Goal: Task Accomplishment & Management: Manage account settings

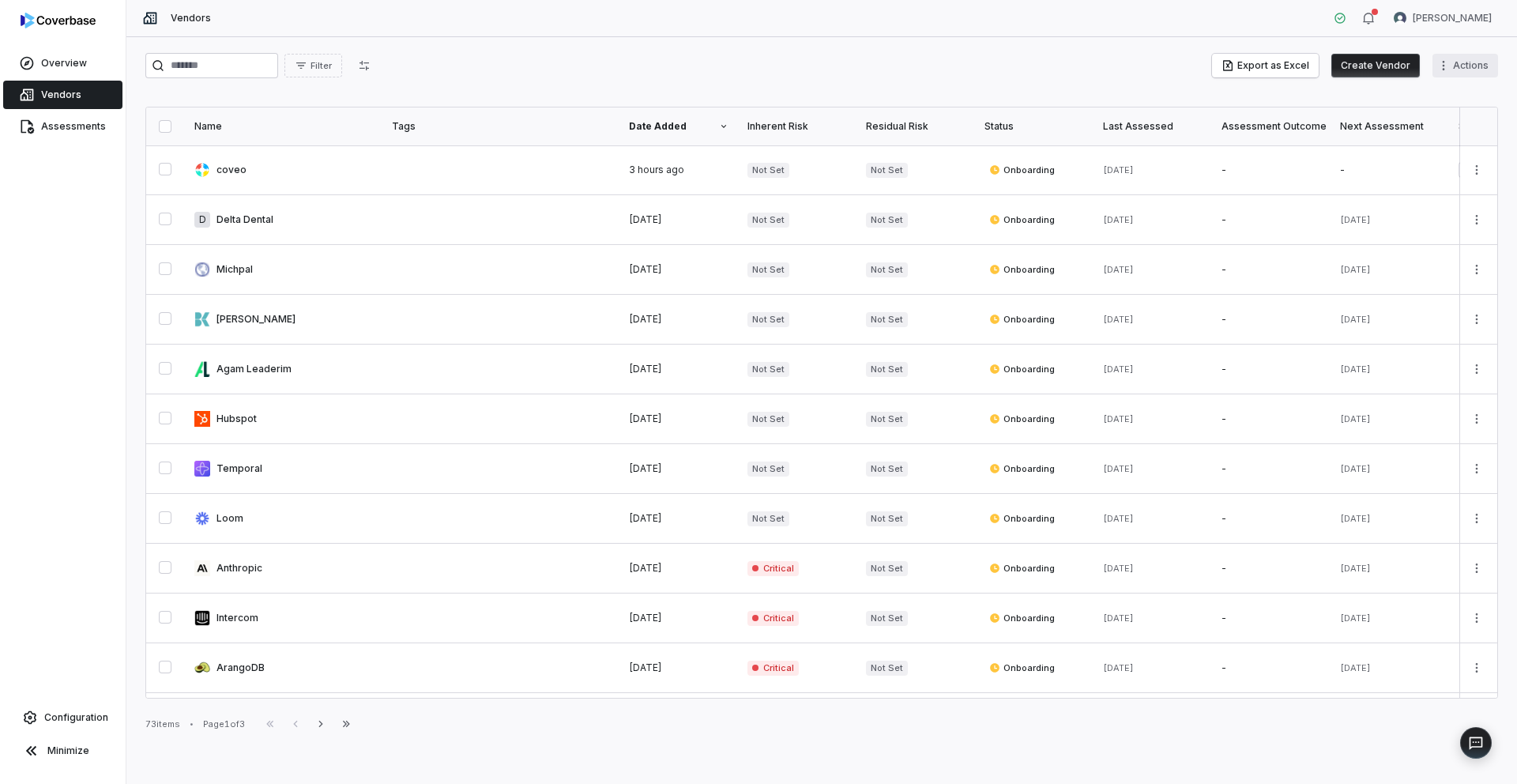
click at [1451, 66] on html "Overview Vendors Assessments Configuration Minimize Vendors [PERSON_NAME] Filte…" at bounding box center [758, 392] width 1517 height 784
click at [1455, 15] on html "Overview Vendors Assessments Configuration Minimize Vendors [PERSON_NAME] Filte…" at bounding box center [758, 392] width 1517 height 784
click at [1451, 19] on html "Overview Vendors Assessments Configuration Minimize Vendors [PERSON_NAME] Filte…" at bounding box center [758, 392] width 1517 height 784
click at [1427, 79] on div "Organization" at bounding box center [1433, 81] width 121 height 25
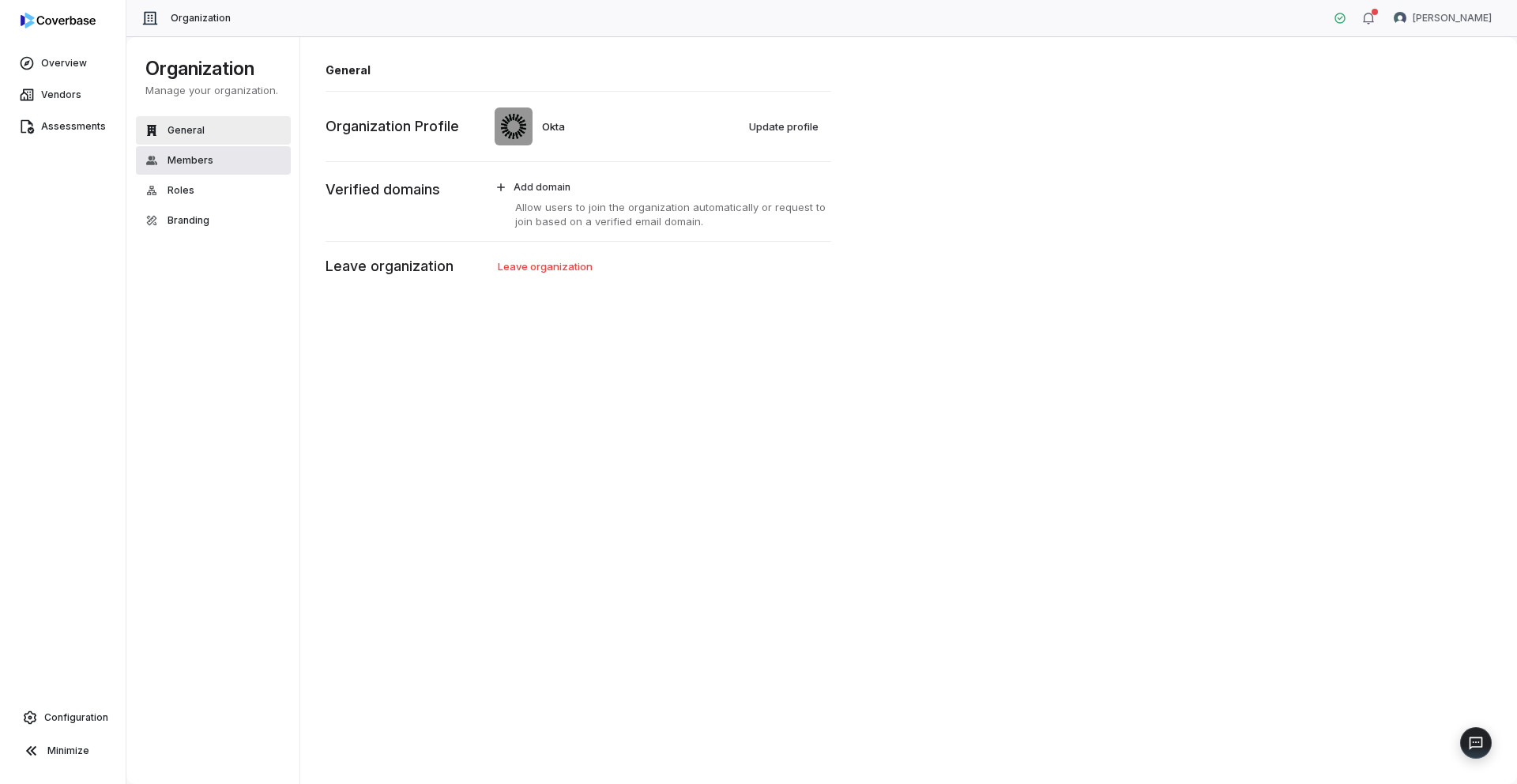
click at [206, 167] on button "Members" at bounding box center [213, 160] width 155 height 28
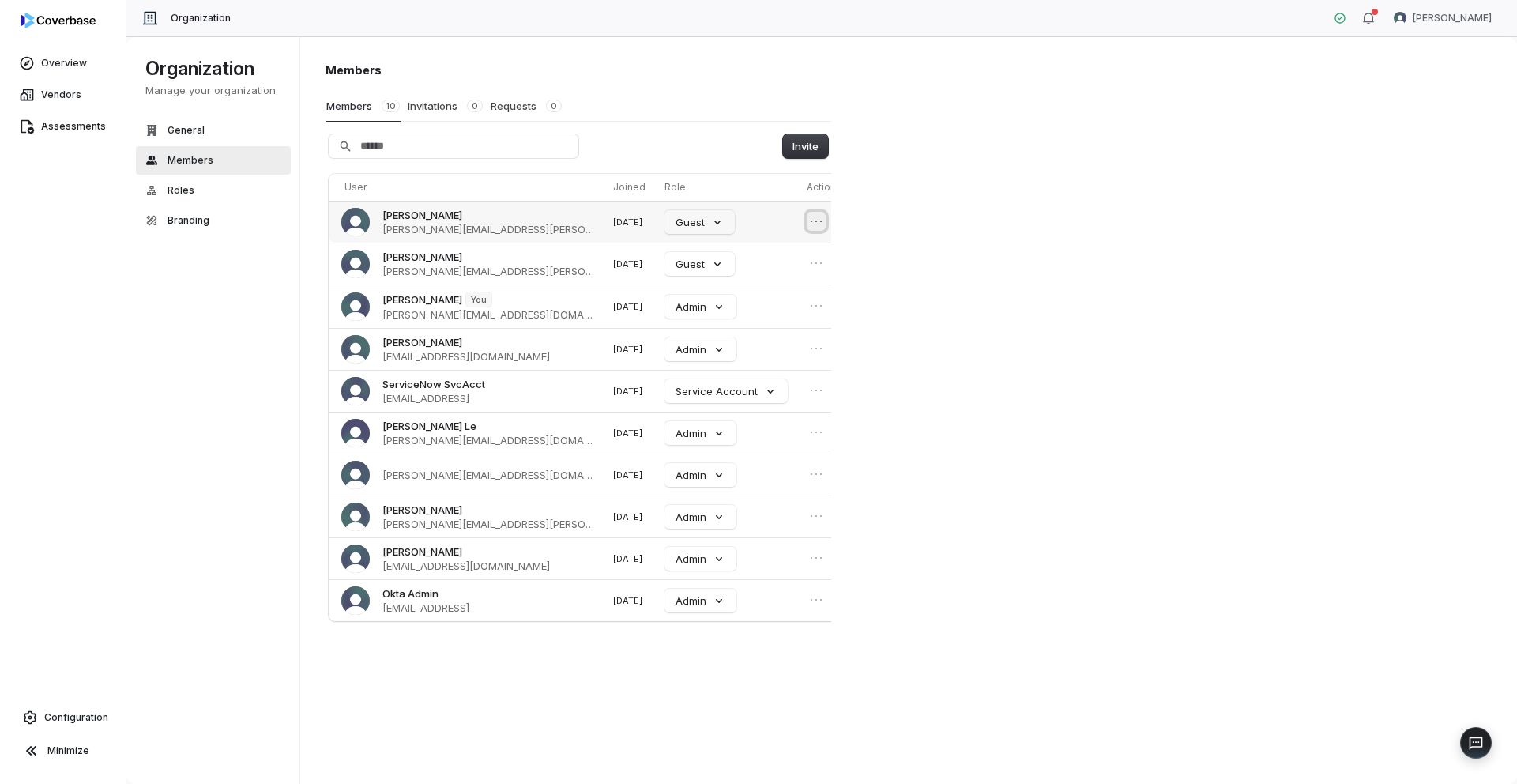
click at [808, 220] on icon "Open menu" at bounding box center [816, 221] width 15 height 15
click at [1075, 265] on div "Members Members 10 Invitations 0 Requests 0 Invite User Joined Role Actions [PE…" at bounding box center [909, 410] width 1218 height 748
click at [201, 201] on button "Roles" at bounding box center [213, 190] width 155 height 28
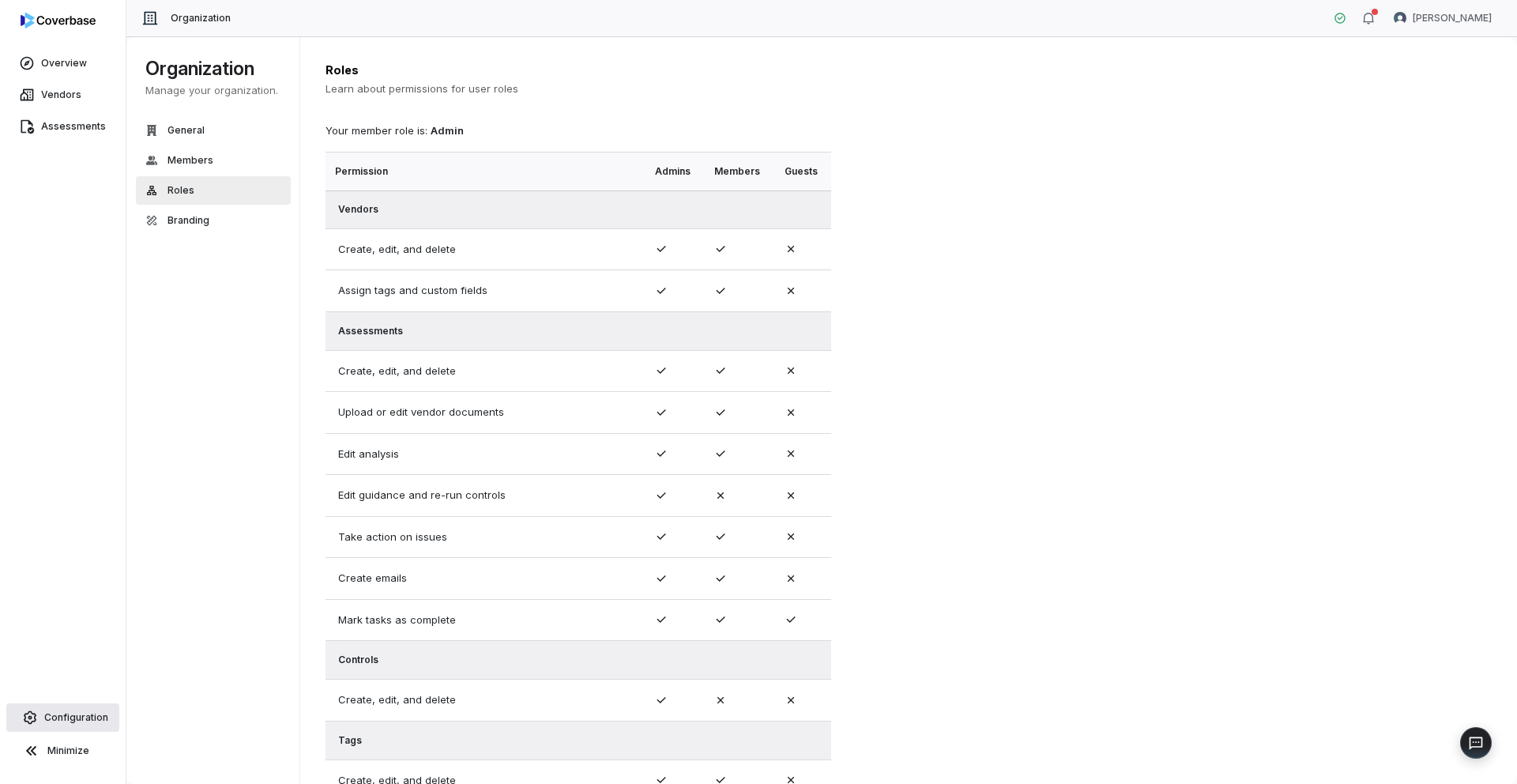
click at [59, 713] on span "Configuration" at bounding box center [76, 718] width 64 height 13
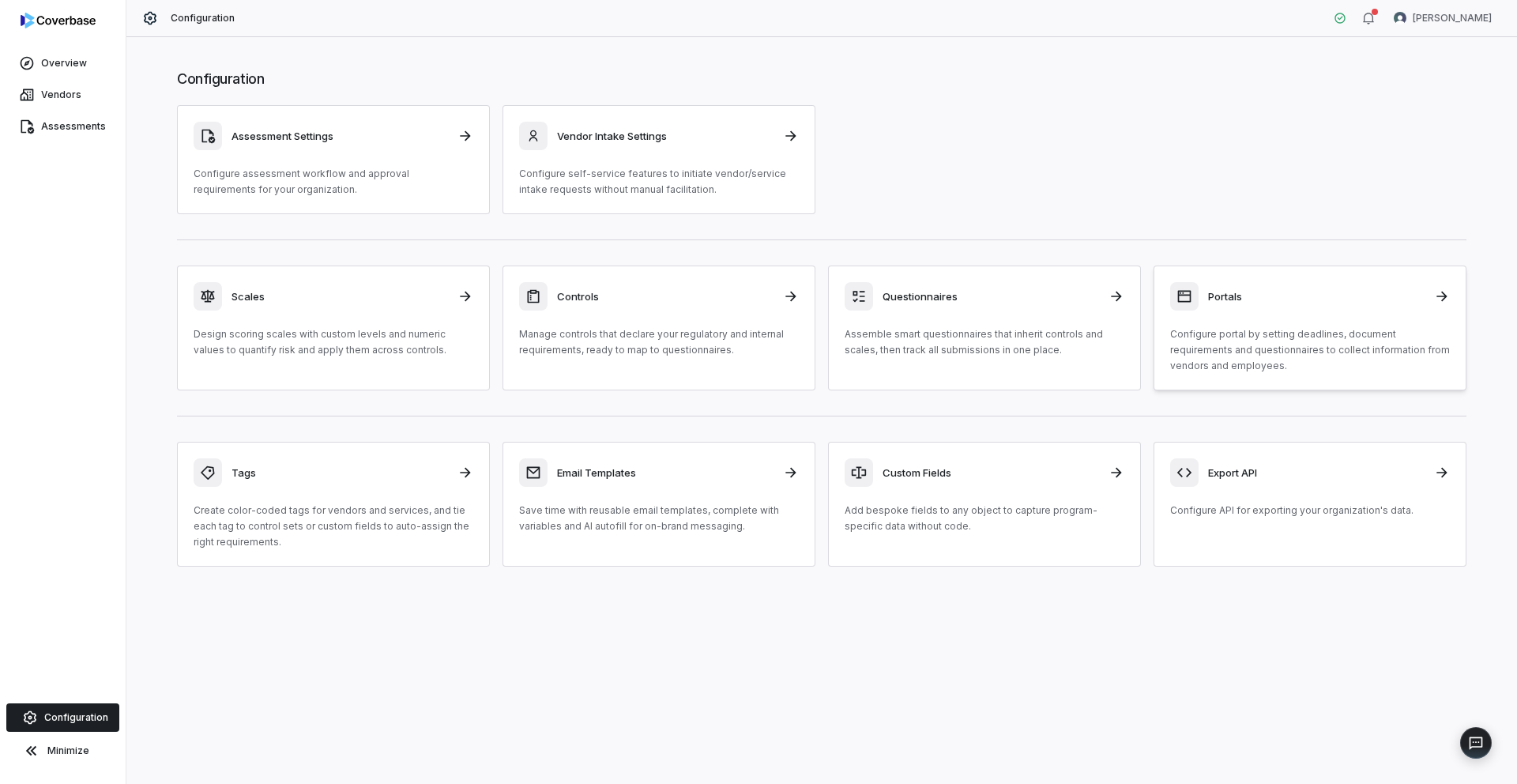
click at [1209, 328] on p "Configure portal by setting deadlines, document requirements and questionnaires…" at bounding box center [1309, 349] width 280 height 47
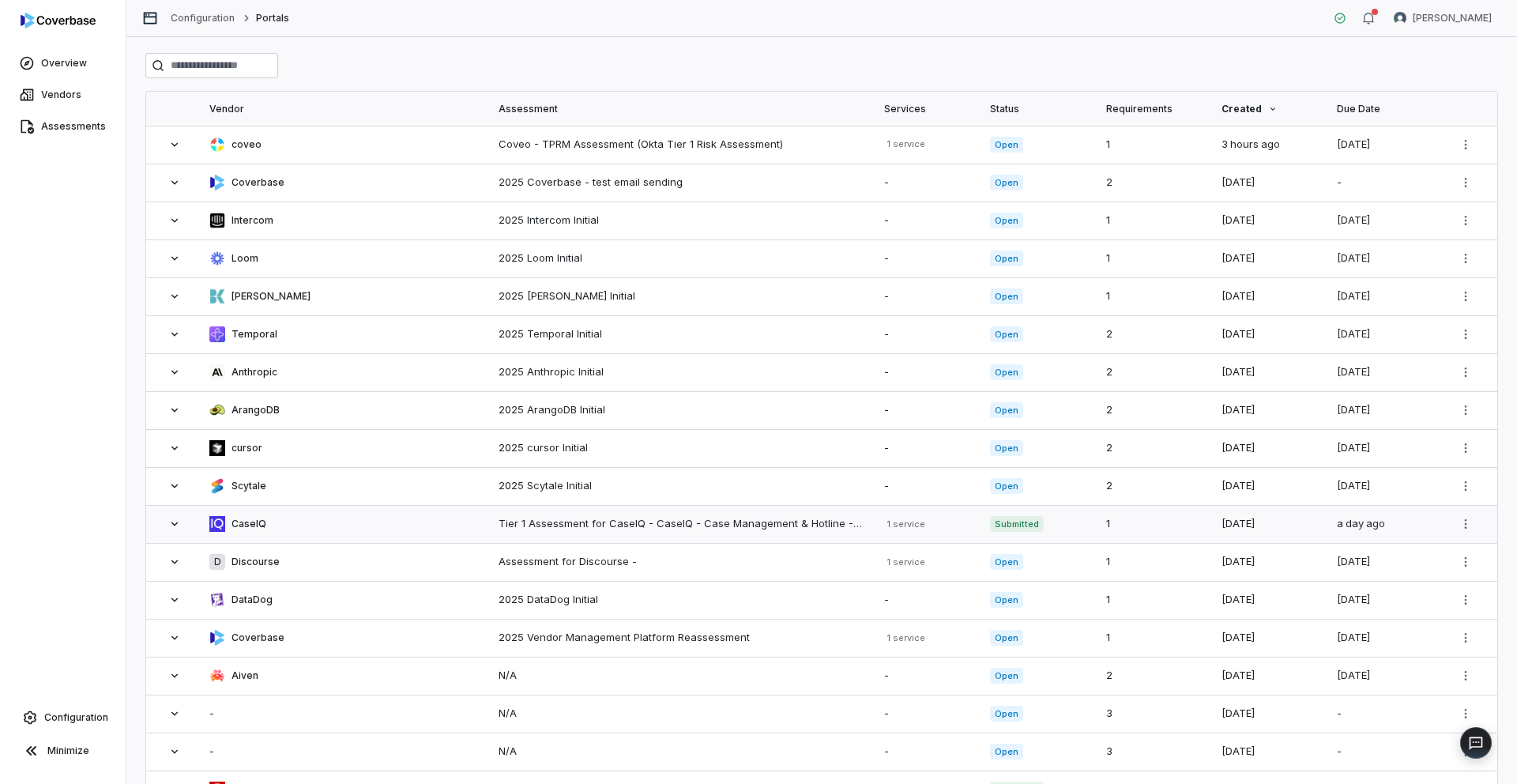
click at [173, 527] on icon at bounding box center [175, 524] width 13 height 13
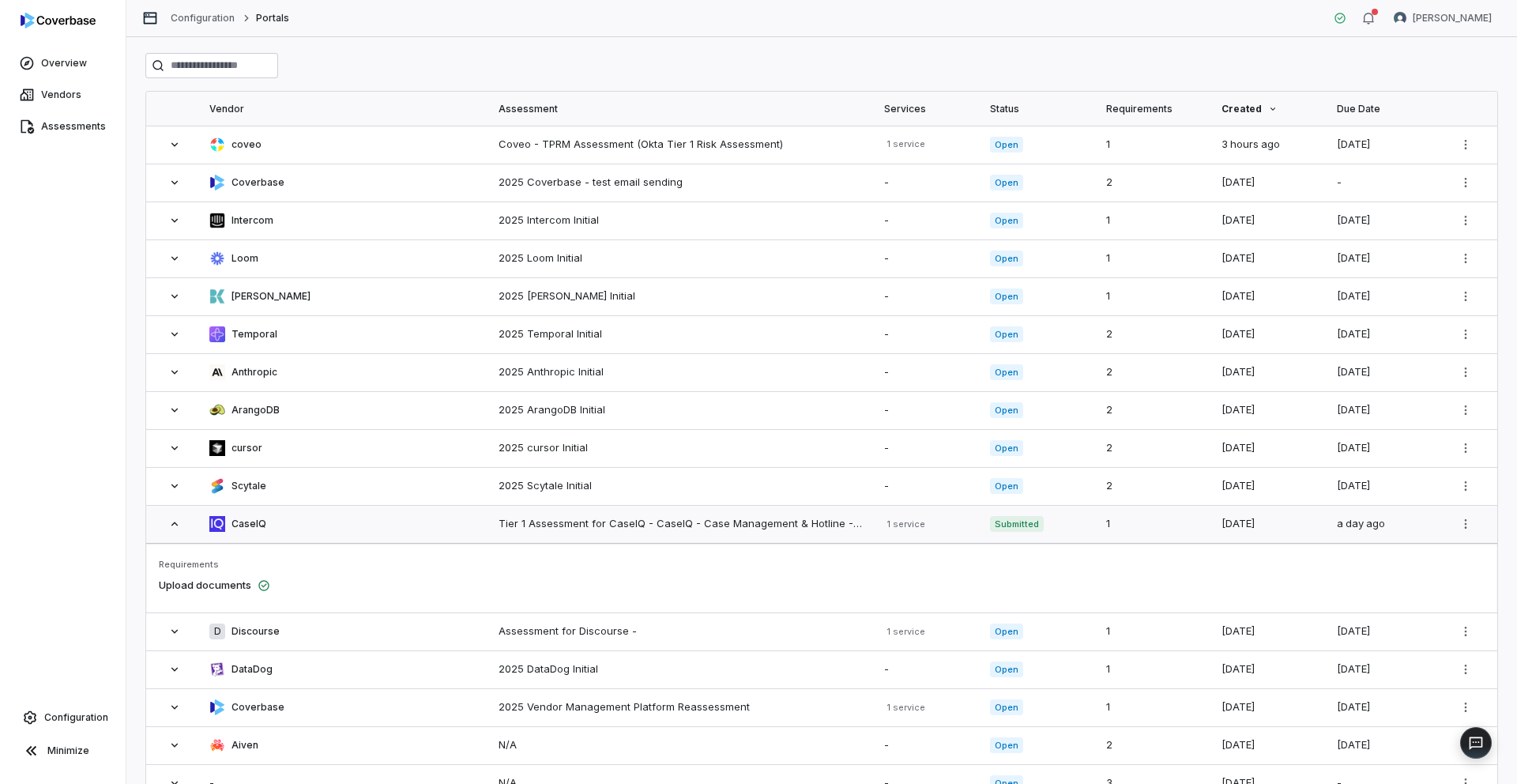
click at [173, 527] on icon at bounding box center [175, 524] width 13 height 13
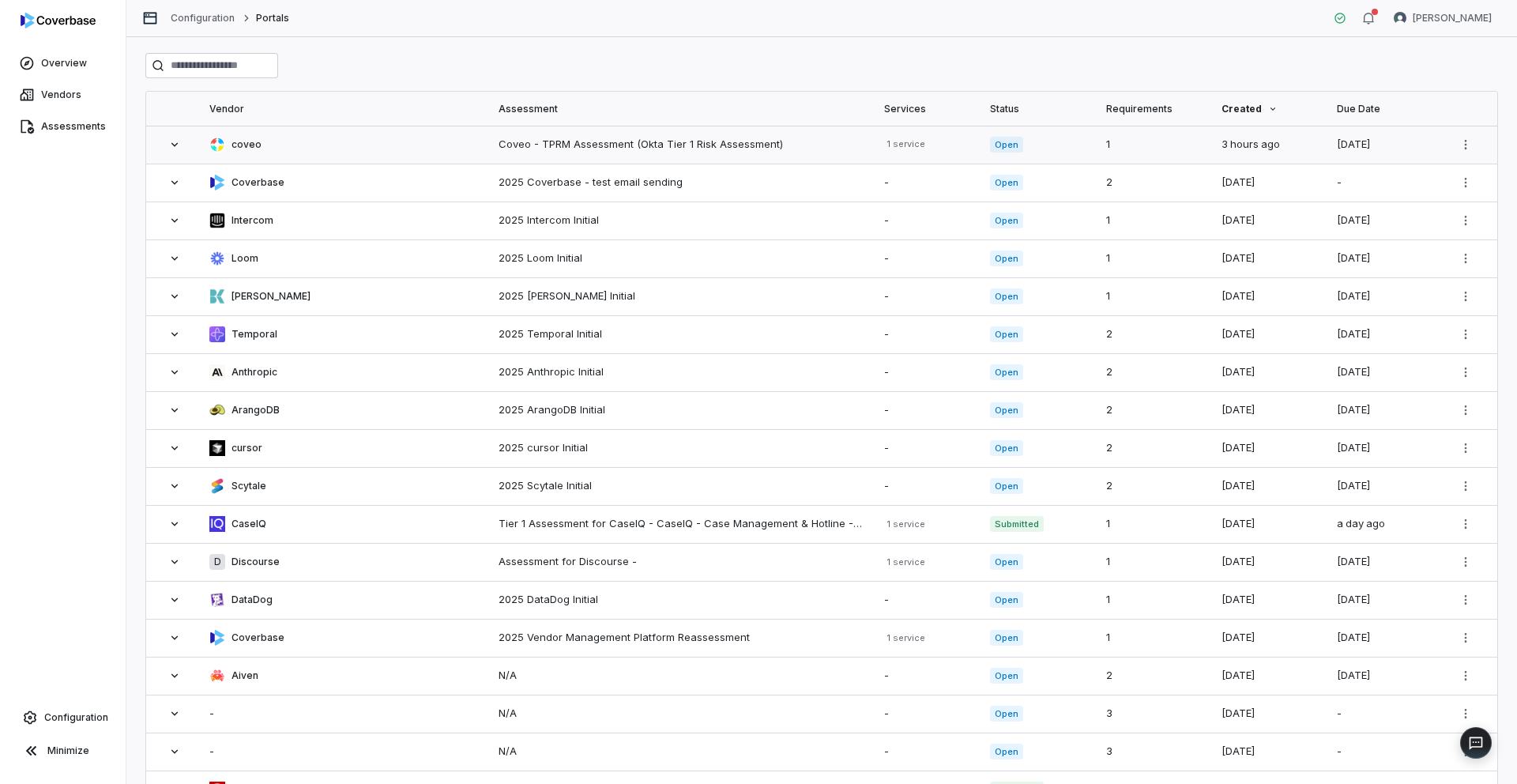
click at [172, 146] on icon at bounding box center [175, 145] width 13 height 13
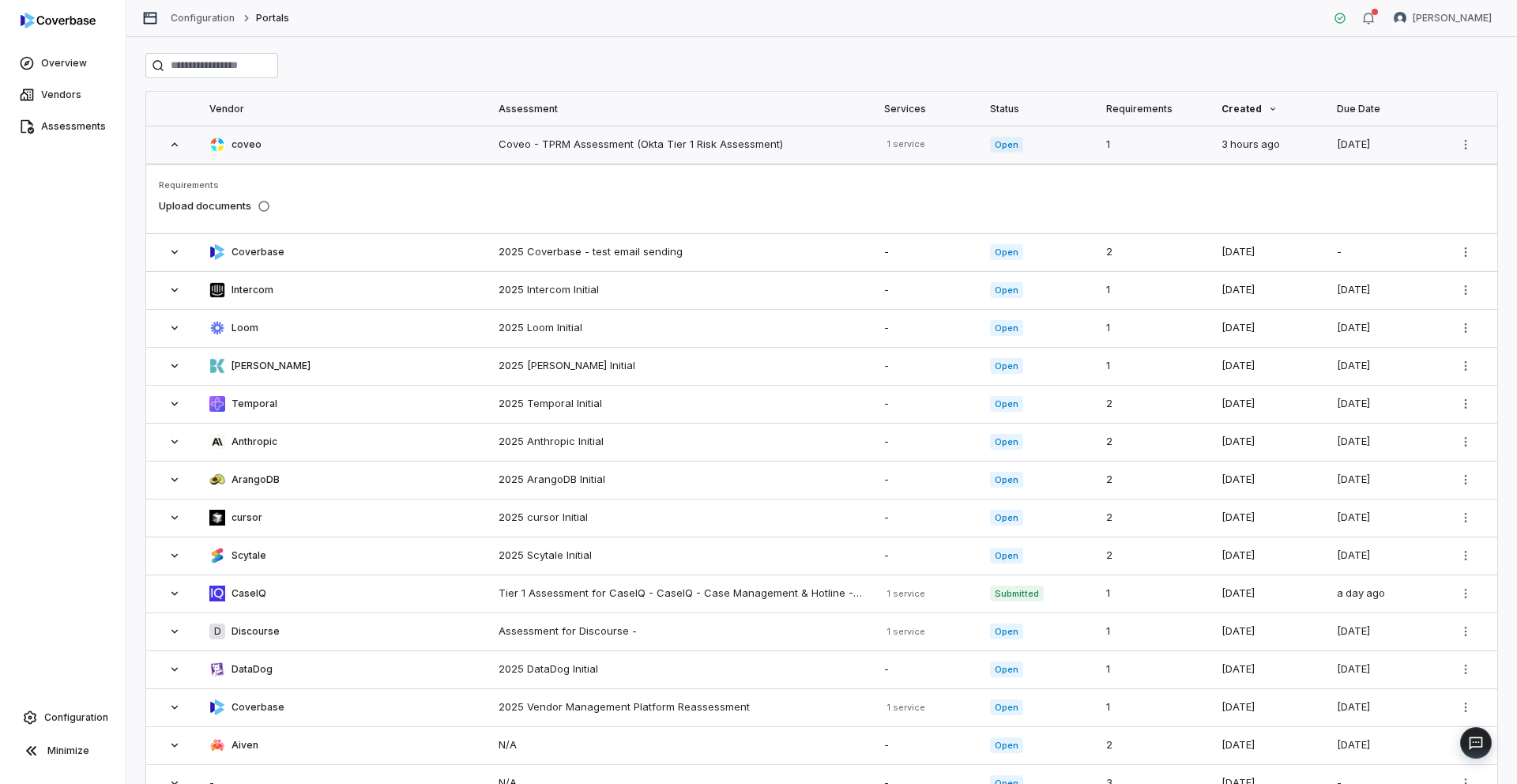
click at [172, 146] on icon at bounding box center [175, 145] width 13 height 13
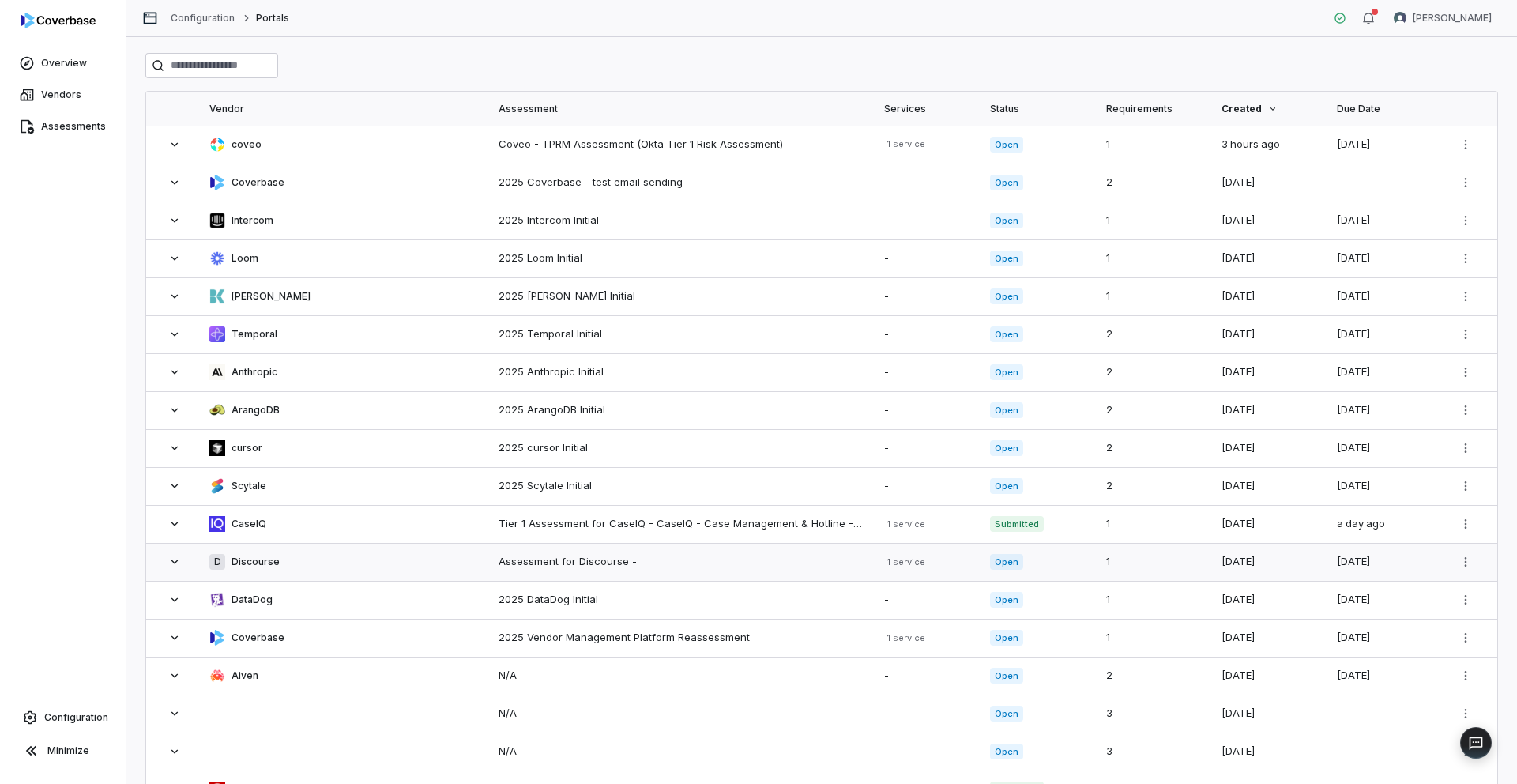
click at [174, 559] on icon at bounding box center [175, 562] width 13 height 13
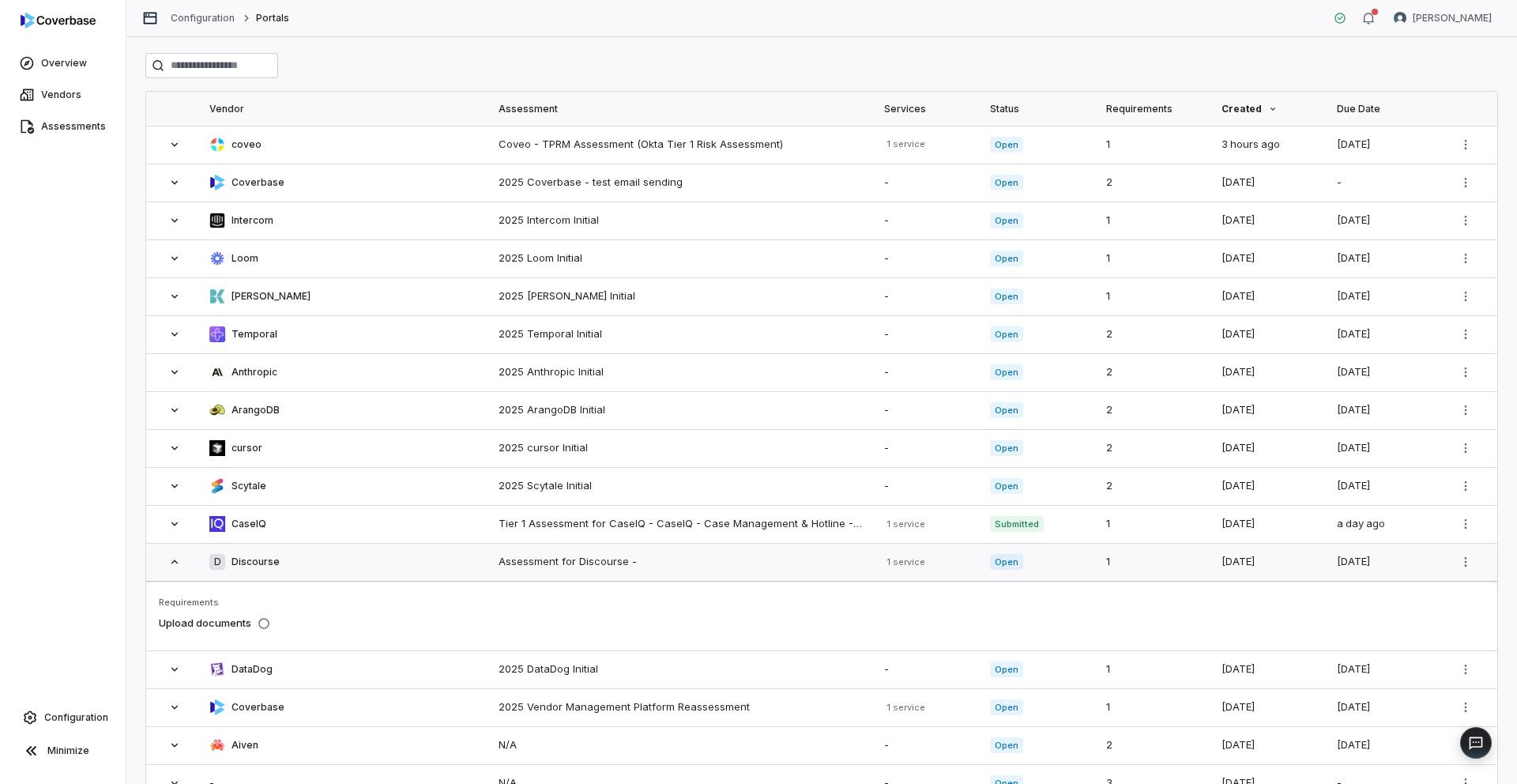
click at [174, 559] on icon at bounding box center [175, 562] width 13 height 13
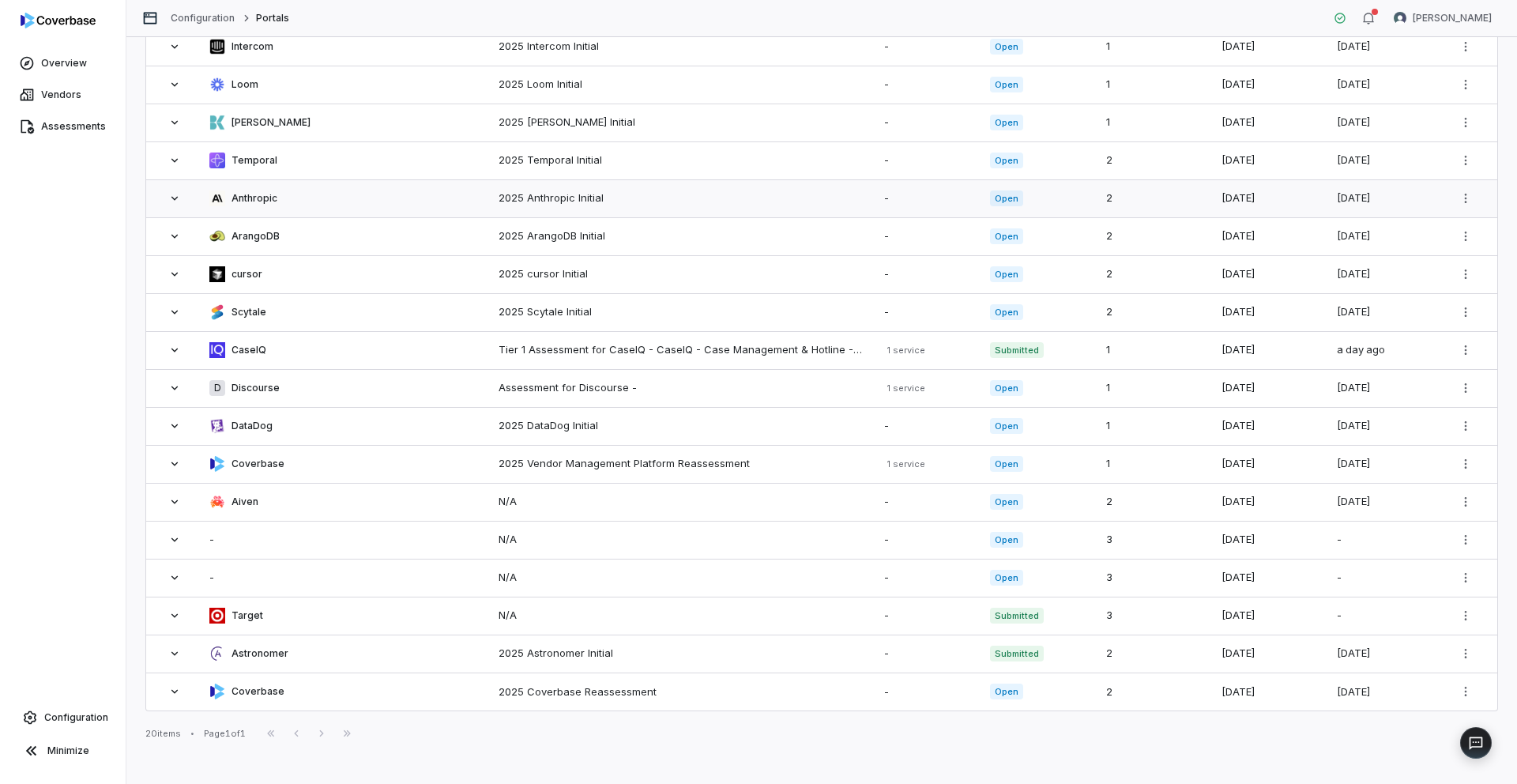
scroll to position [183, 0]
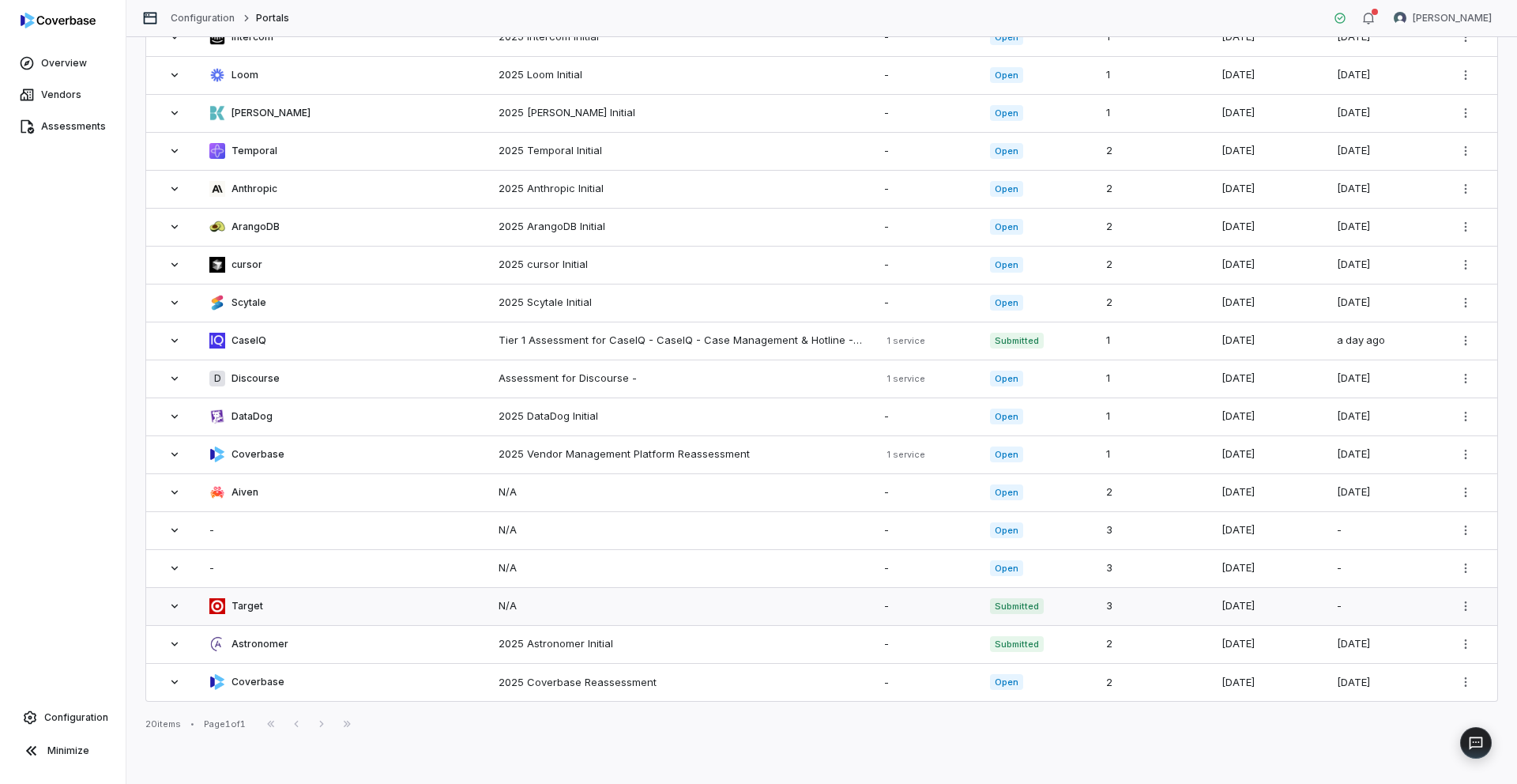
click at [175, 606] on icon at bounding box center [175, 606] width 13 height 13
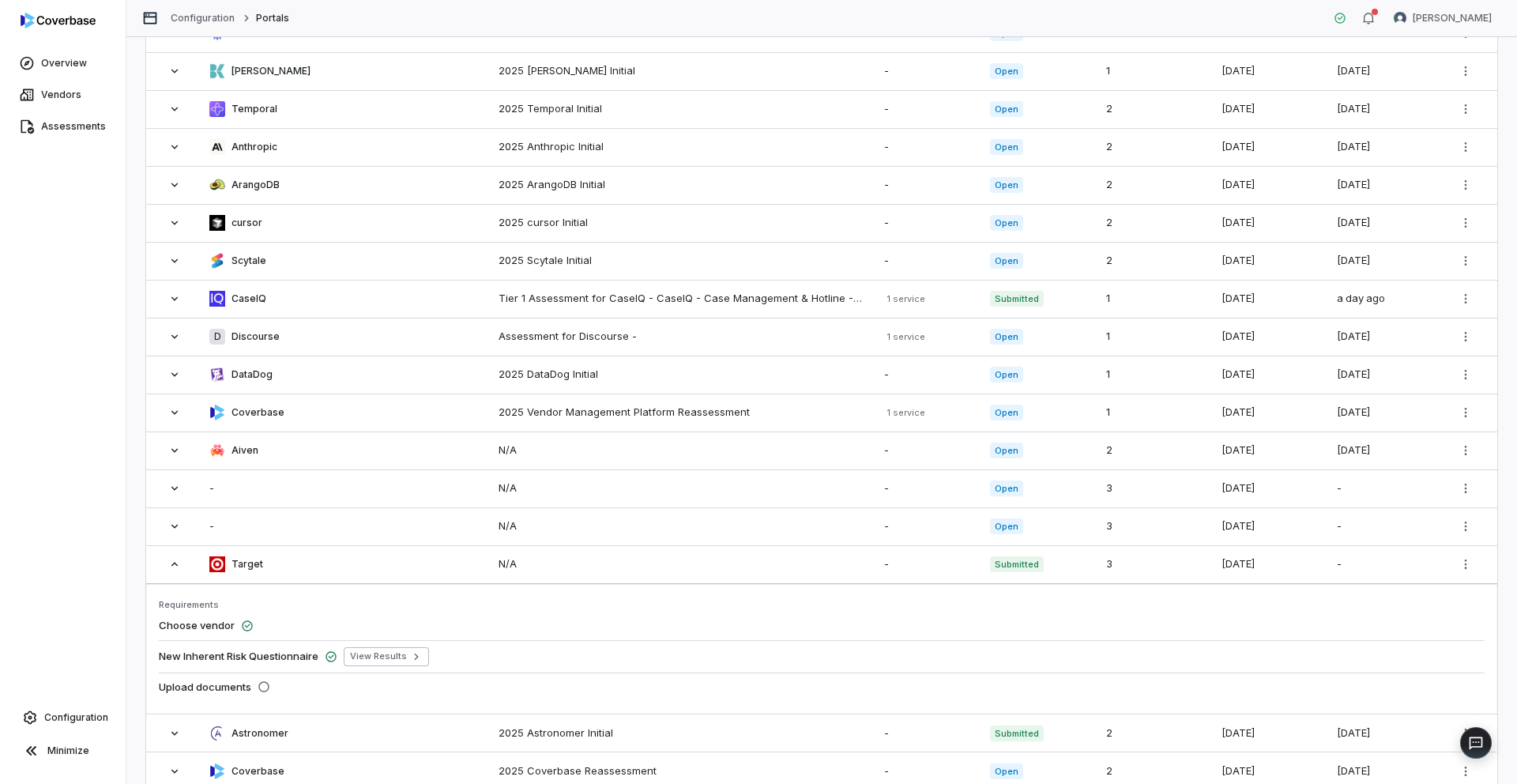
scroll to position [315, 0]
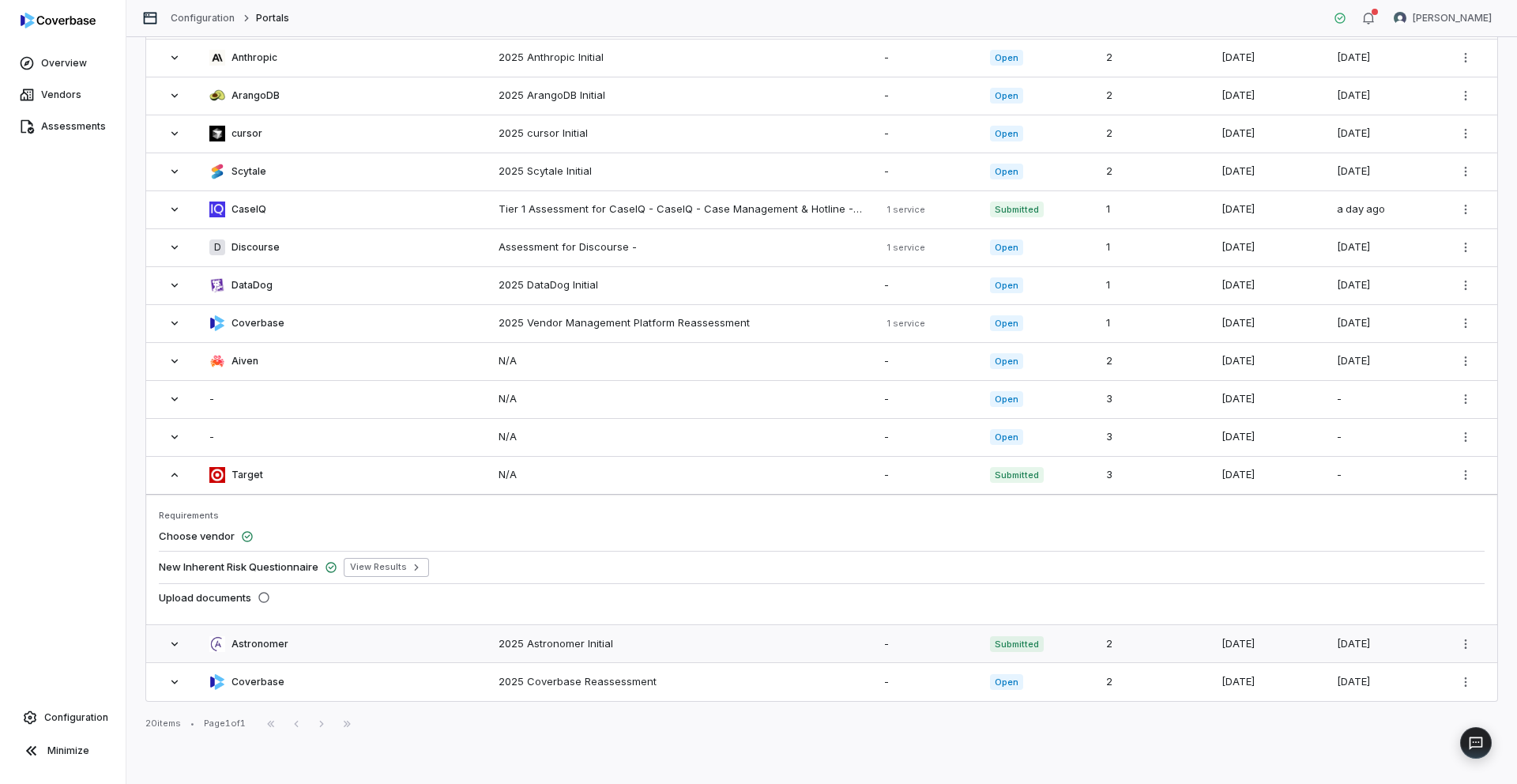
click at [177, 645] on icon at bounding box center [175, 644] width 13 height 13
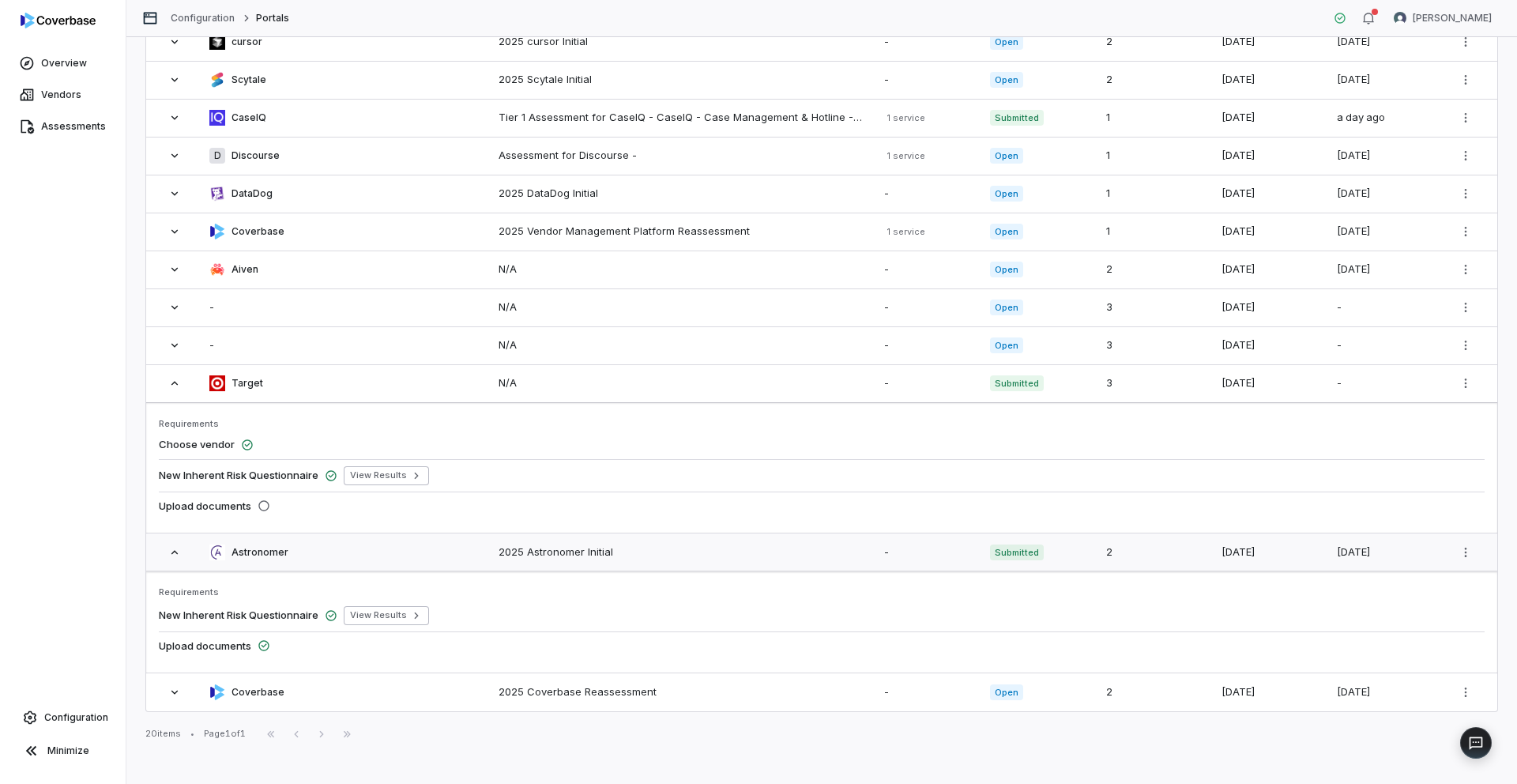
scroll to position [416, 0]
